Goal: Task Accomplishment & Management: Use online tool/utility

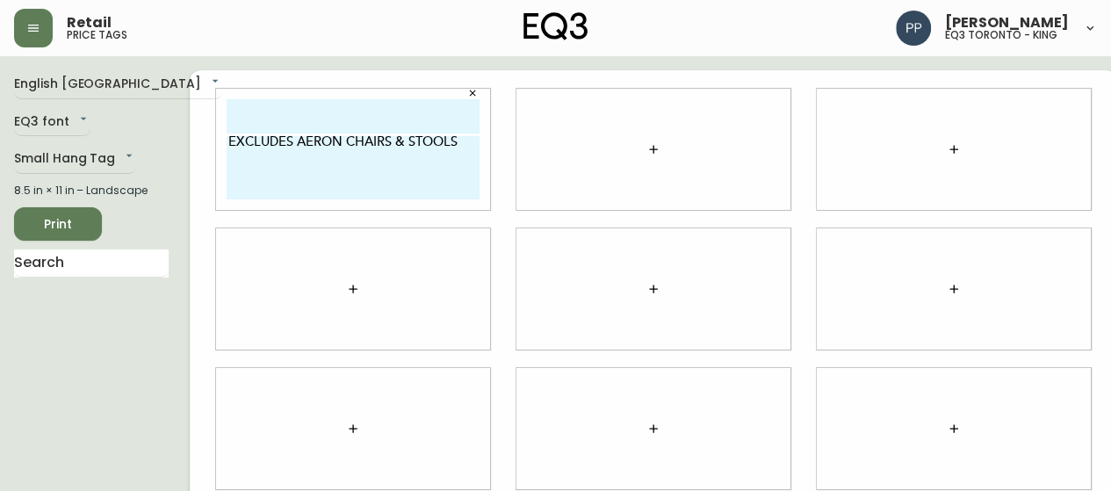
click at [459, 104] on button "button" at bounding box center [472, 93] width 26 height 26
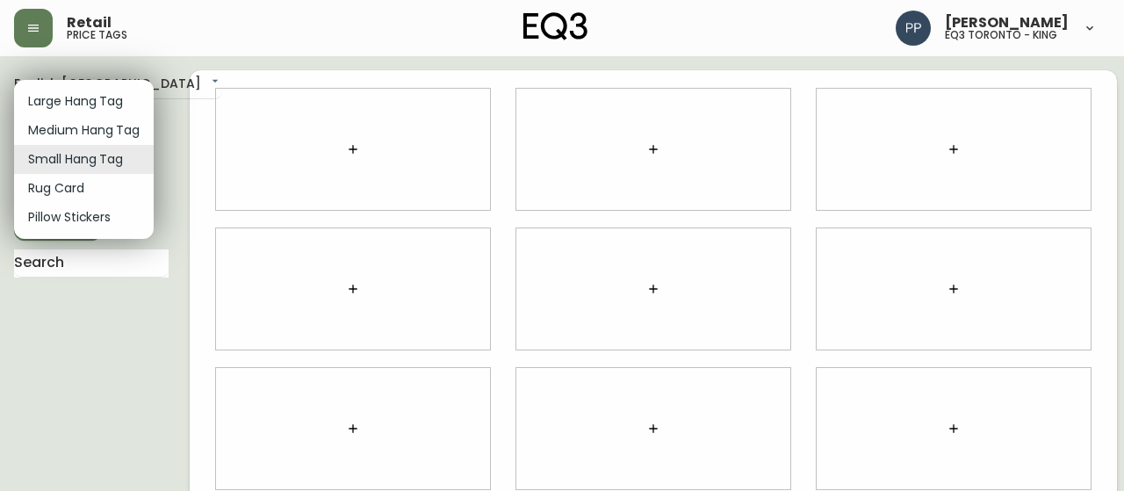
click at [123, 159] on body "Retail price tags [PERSON_NAME] eq3 [GEOGRAPHIC_DATA] - king English [GEOGRAPHI…" at bounding box center [562, 393] width 1124 height 787
click at [121, 99] on li "Large Hang Tag" at bounding box center [84, 101] width 140 height 29
type input "large"
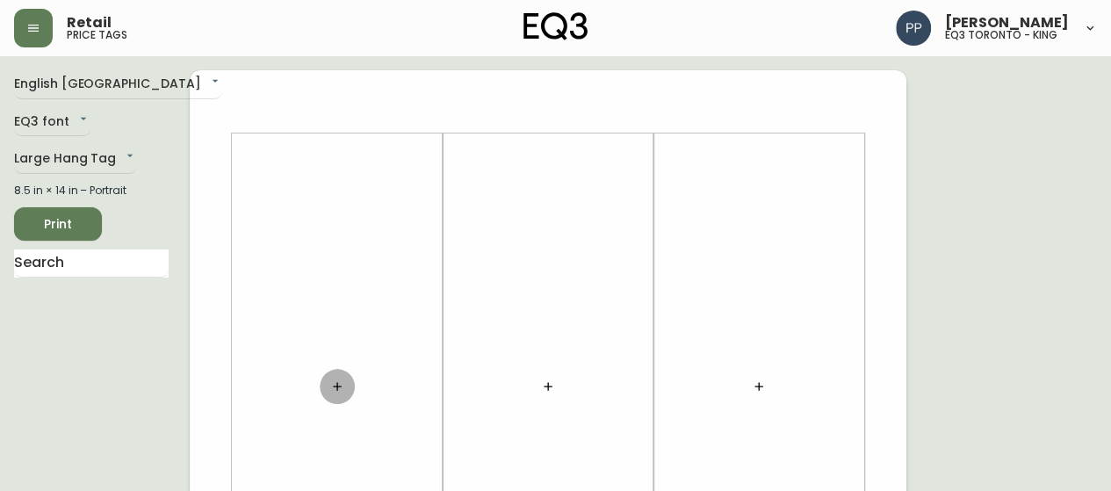
click at [342, 387] on icon "button" at bounding box center [337, 386] width 14 height 14
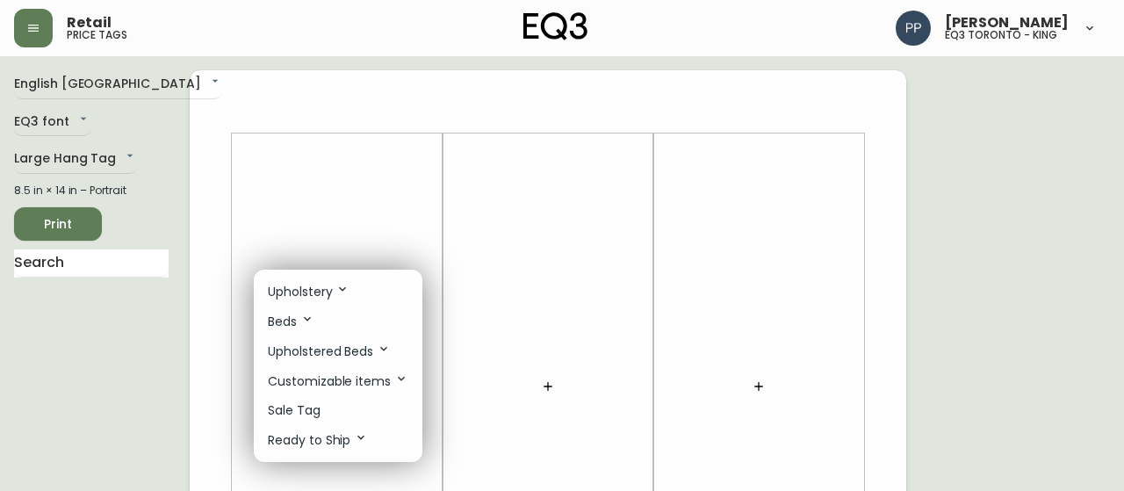
click at [339, 407] on li "Sale Tag" at bounding box center [338, 410] width 169 height 29
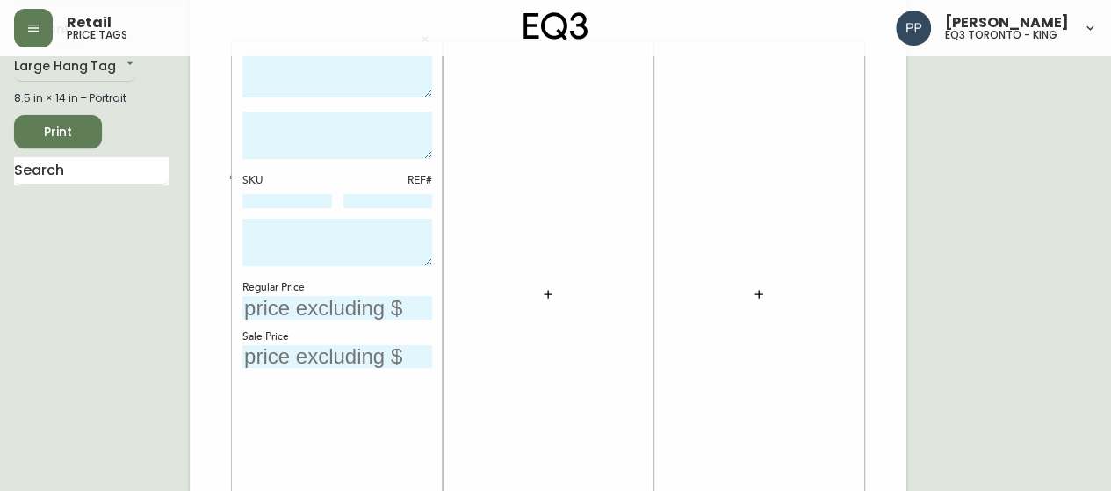
scroll to position [176, 0]
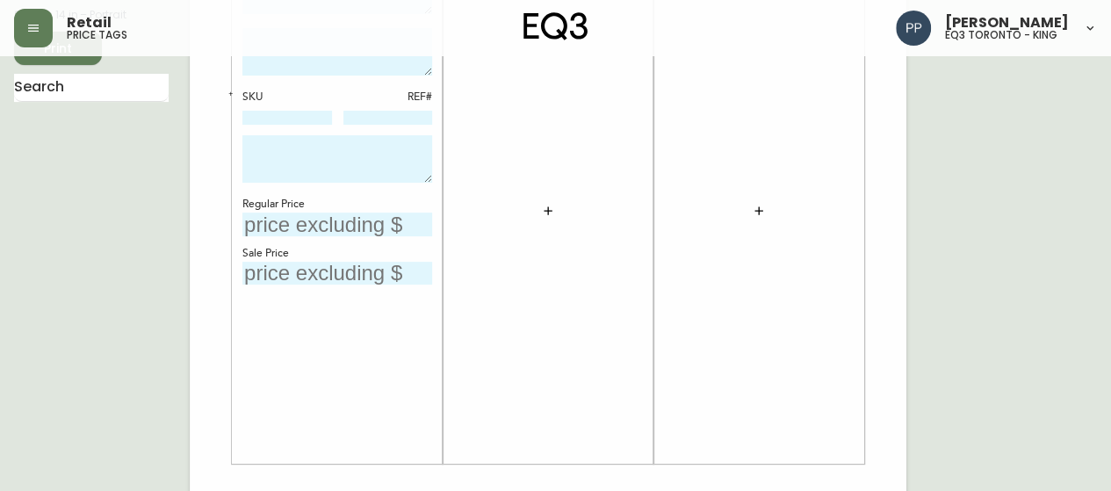
click at [342, 274] on input "text" at bounding box center [337, 274] width 190 height 24
type input "$599"
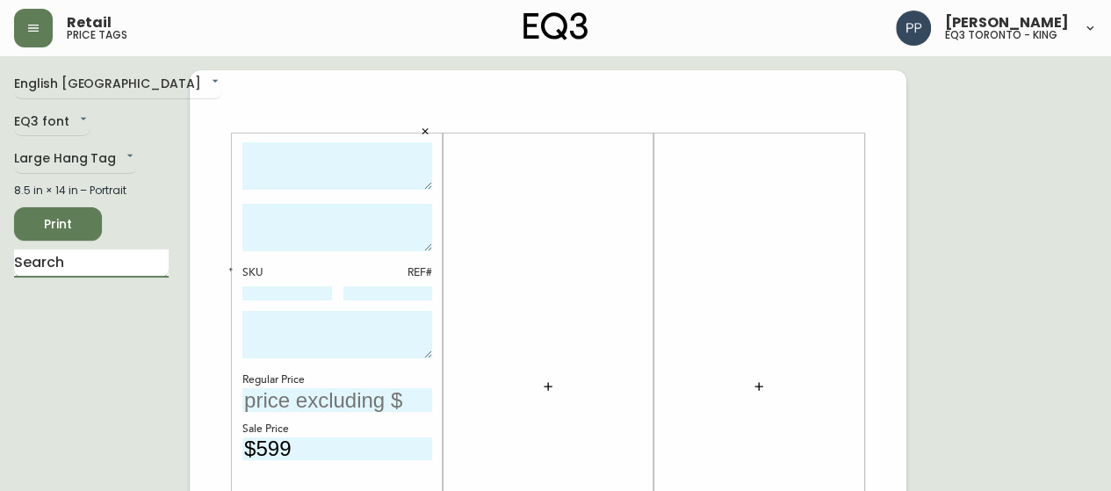
click at [119, 264] on input "text" at bounding box center [91, 263] width 155 height 28
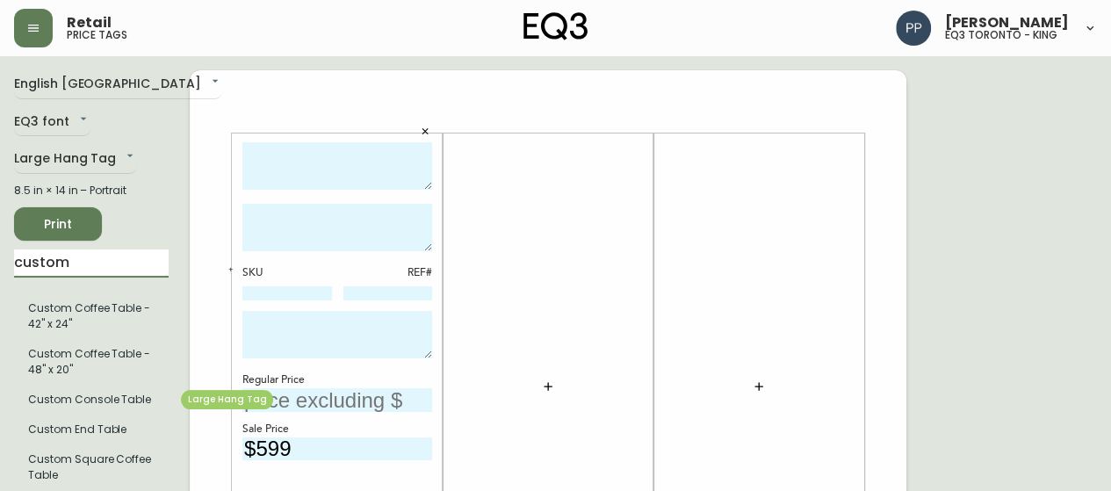
type input "custom"
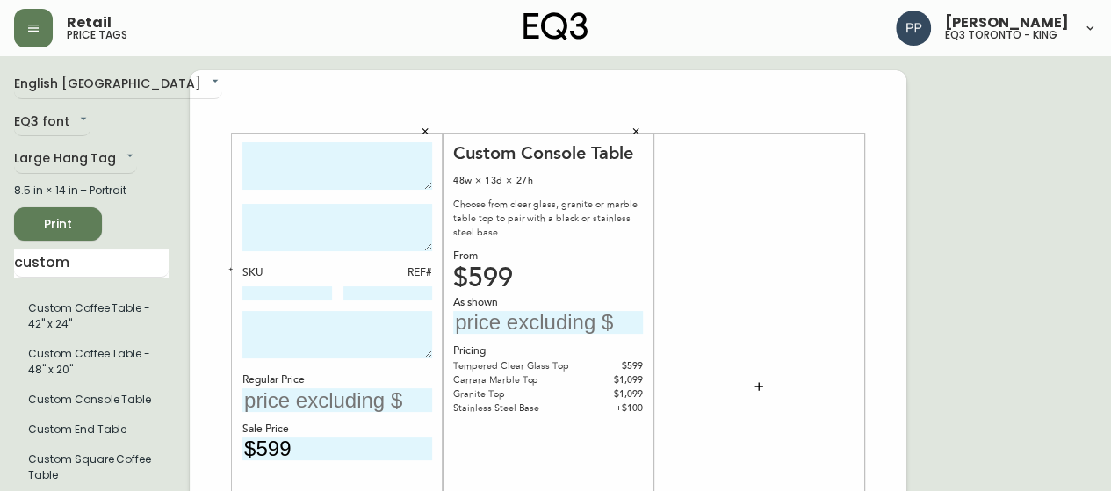
click at [342, 401] on input "text" at bounding box center [337, 400] width 190 height 24
type input "$1099"
click at [340, 153] on textarea at bounding box center [337, 166] width 190 height 48
type textarea "c"
type textarea "CUSTOM CONSOLE"
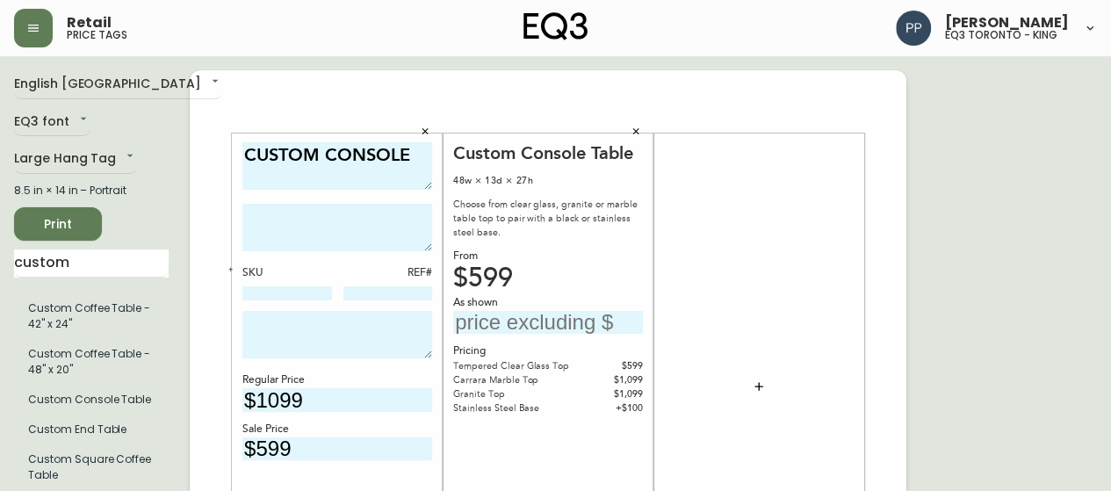
click at [392, 240] on textarea at bounding box center [337, 227] width 190 height 47
type textarea "GRANITE / BLACK"
click at [380, 326] on textarea at bounding box center [337, 334] width 190 height 47
type textarea "AS IS -FINAL SALE"
click at [637, 133] on icon "button" at bounding box center [636, 131] width 6 height 6
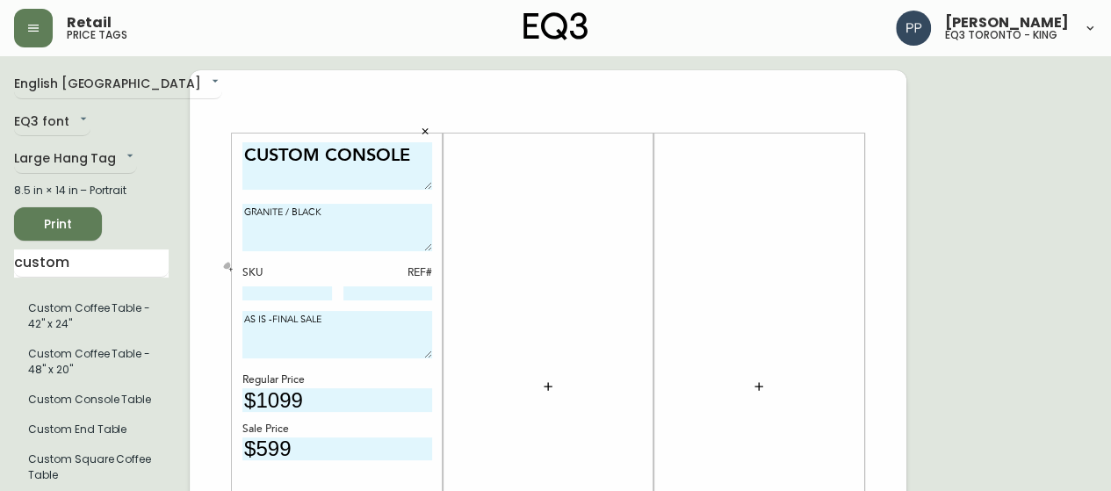
click at [227, 266] on icon "button" at bounding box center [230, 269] width 6 height 6
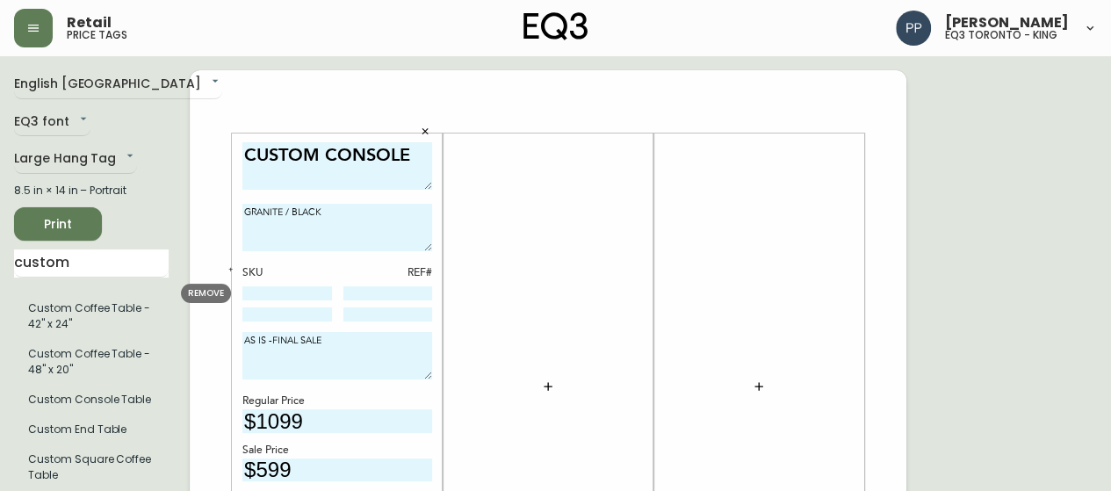
click at [277, 293] on input at bounding box center [287, 293] width 90 height 14
paste input "7020-060-4-B"
type input "7020-060-4-B"
drag, startPoint x: 208, startPoint y: 270, endPoint x: 220, endPoint y: 270, distance: 11.4
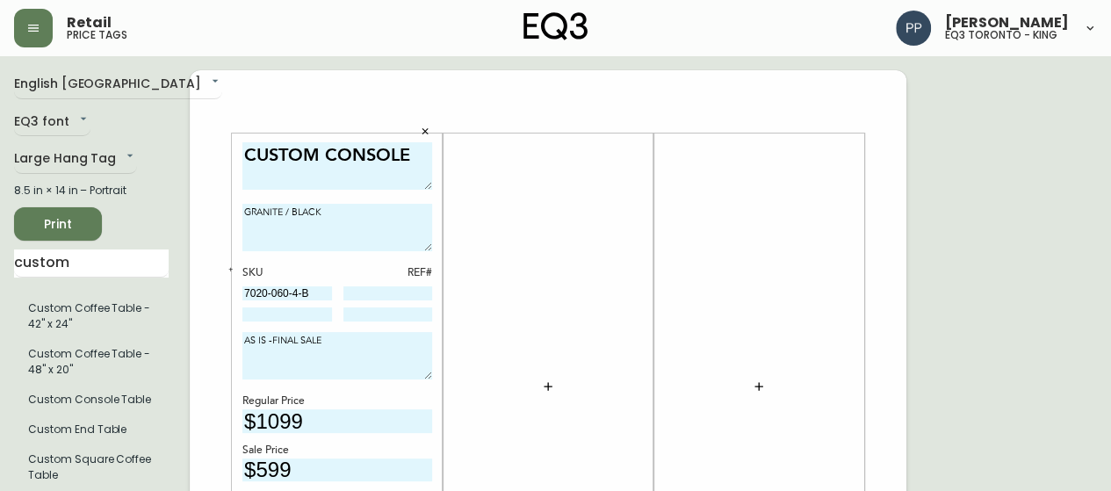
click at [381, 292] on input at bounding box center [388, 293] width 90 height 14
type input "117"
click at [302, 317] on input at bounding box center [287, 314] width 90 height 14
paste input "7020-060-4-A"
type input "7020-060-4-A"
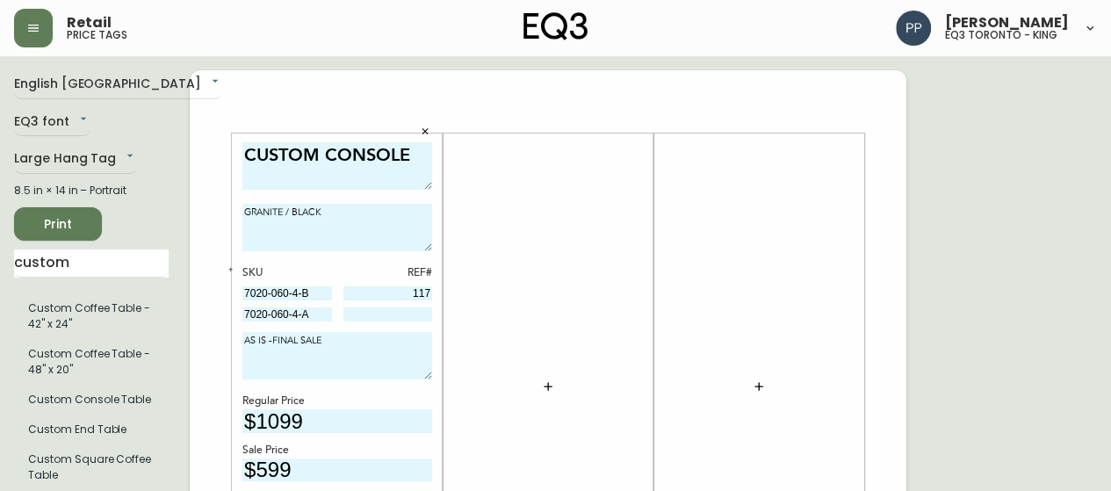
click at [344, 315] on input at bounding box center [388, 314] width 90 height 14
type input "323"
click at [294, 46] on div "Retail price tags" at bounding box center [194, 28] width 361 height 39
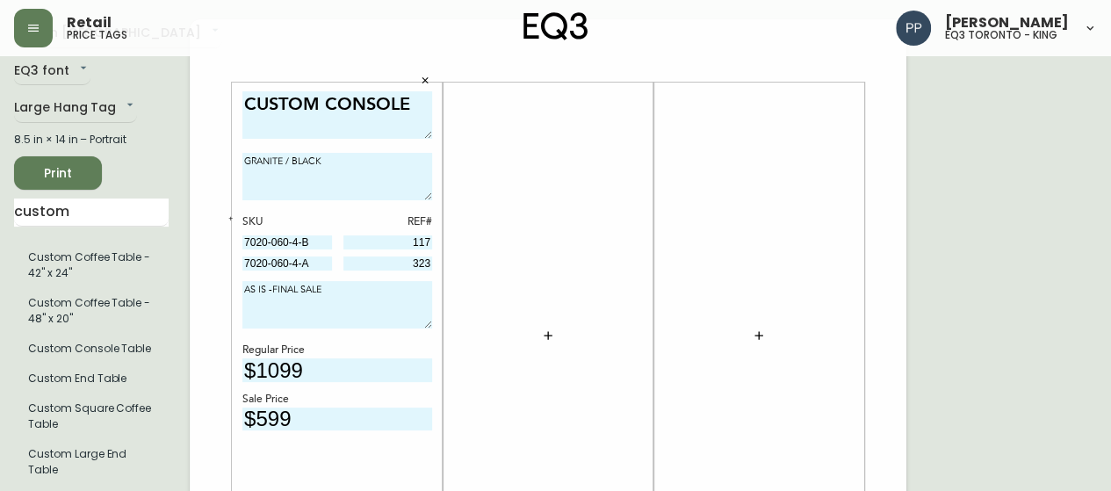
scroll to position [88, 0]
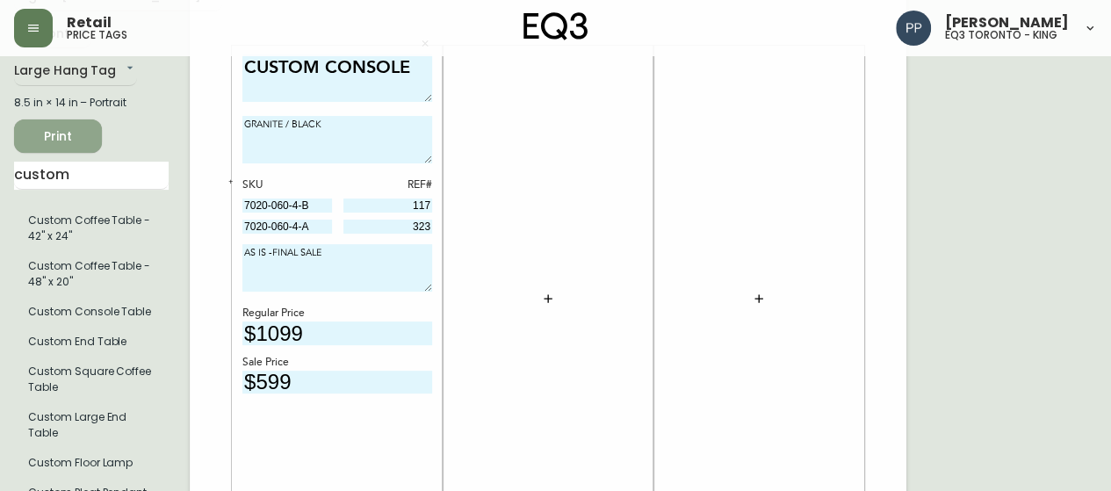
click at [84, 130] on span "Print" at bounding box center [58, 137] width 60 height 22
